Goal: Information Seeking & Learning: Learn about a topic

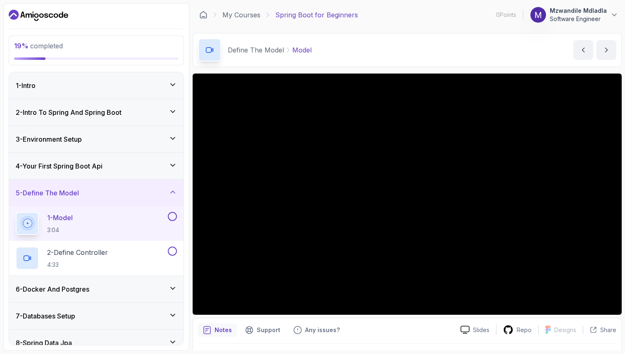
scroll to position [14, 0]
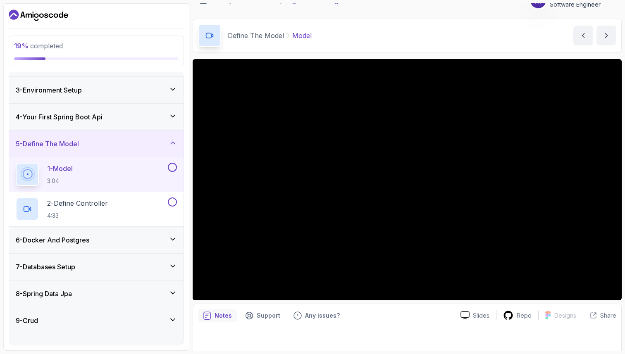
click at [174, 116] on icon at bounding box center [173, 116] width 8 height 8
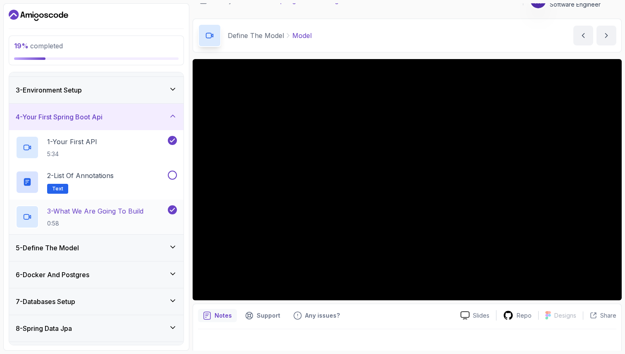
click at [119, 215] on p "3 - What We Are Going To Build" at bounding box center [95, 211] width 96 height 10
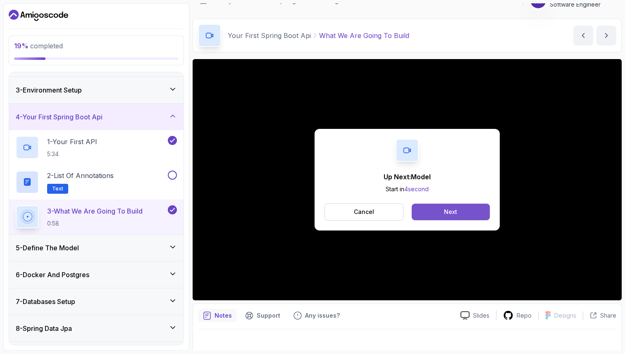
click at [456, 208] on button "Next" at bounding box center [451, 212] width 78 height 17
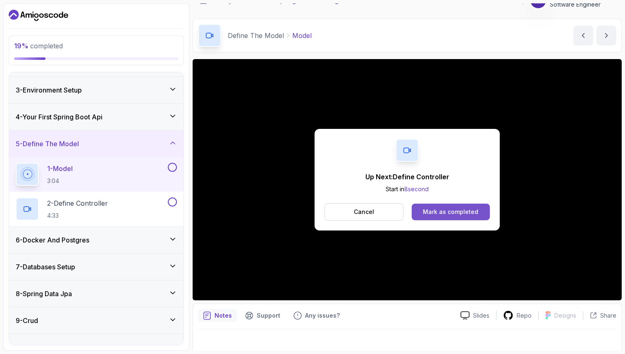
click at [446, 209] on div "Mark as completed" at bounding box center [450, 212] width 55 height 8
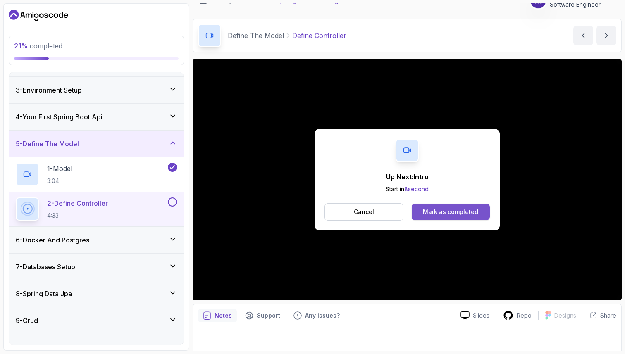
click at [456, 217] on button "Mark as completed" at bounding box center [451, 212] width 78 height 17
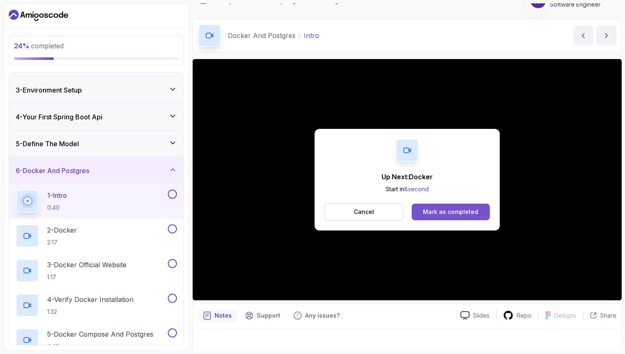
click at [434, 211] on div "Mark as completed" at bounding box center [450, 212] width 55 height 8
